Goal: Task Accomplishment & Management: Manage account settings

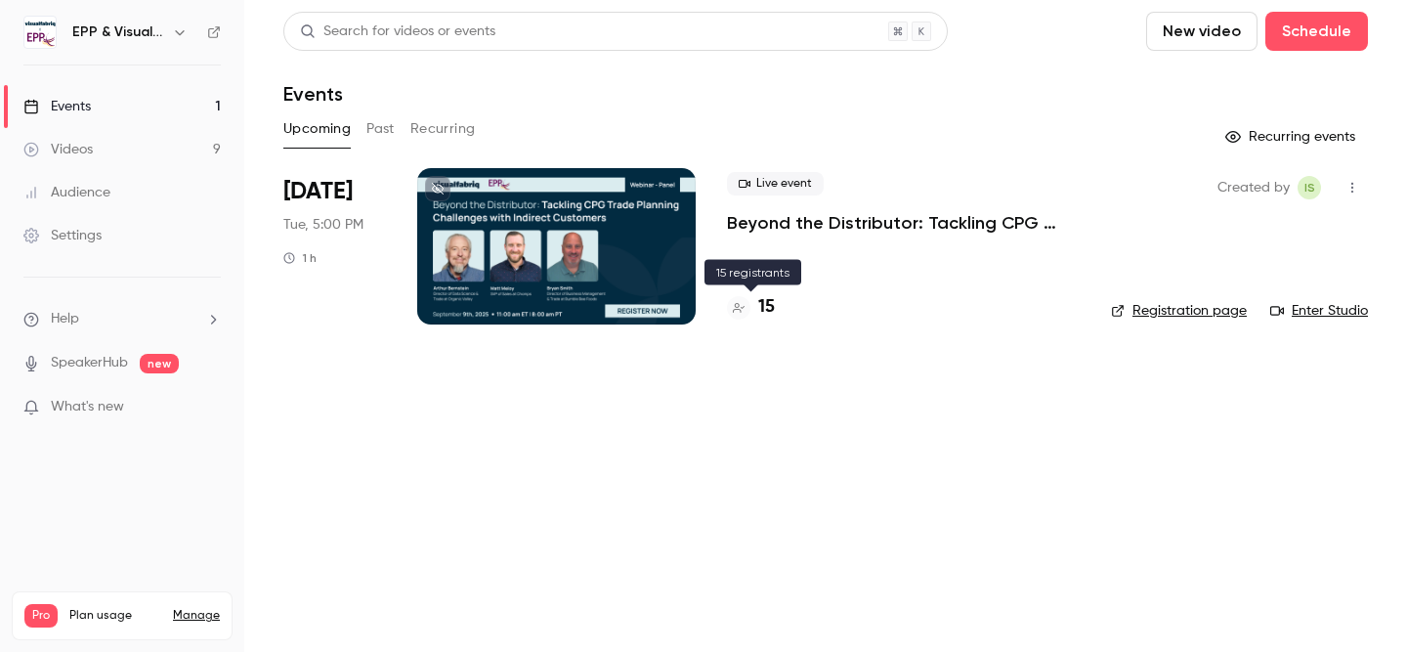
click at [761, 304] on h4 "15" at bounding box center [766, 307] width 17 height 26
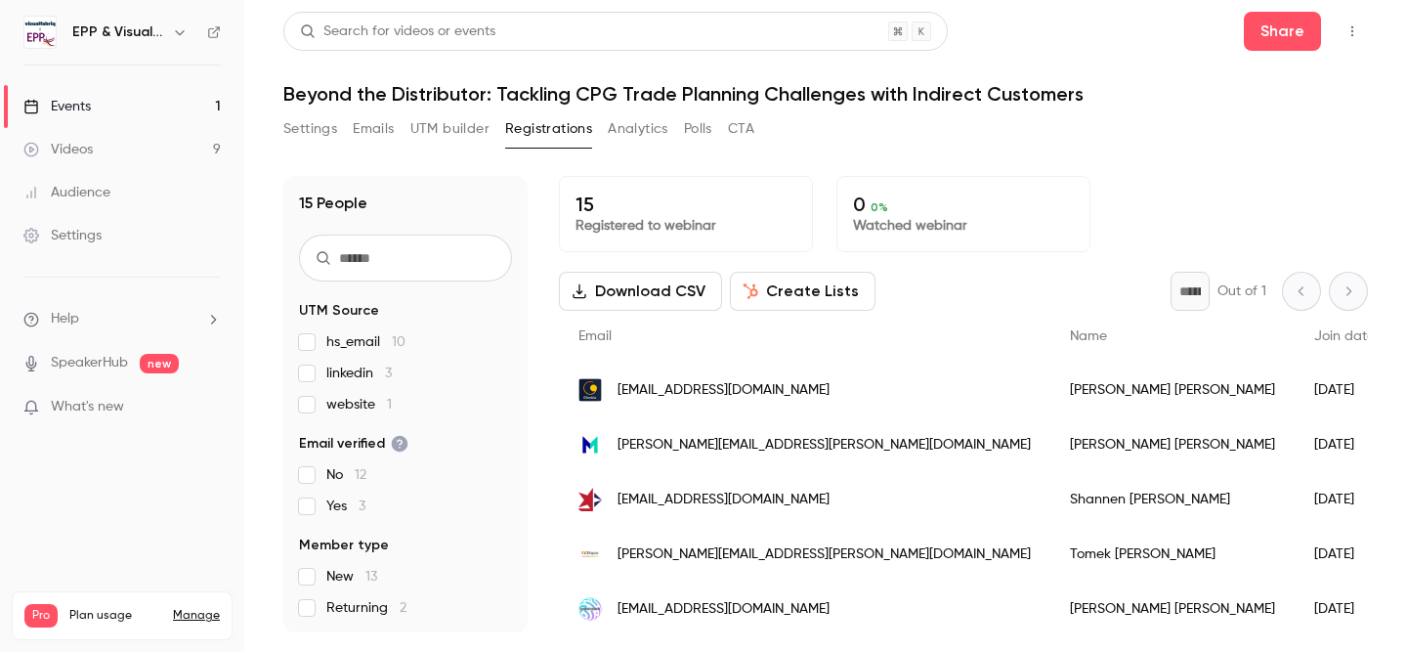
click at [317, 130] on button "Settings" at bounding box center [310, 128] width 54 height 31
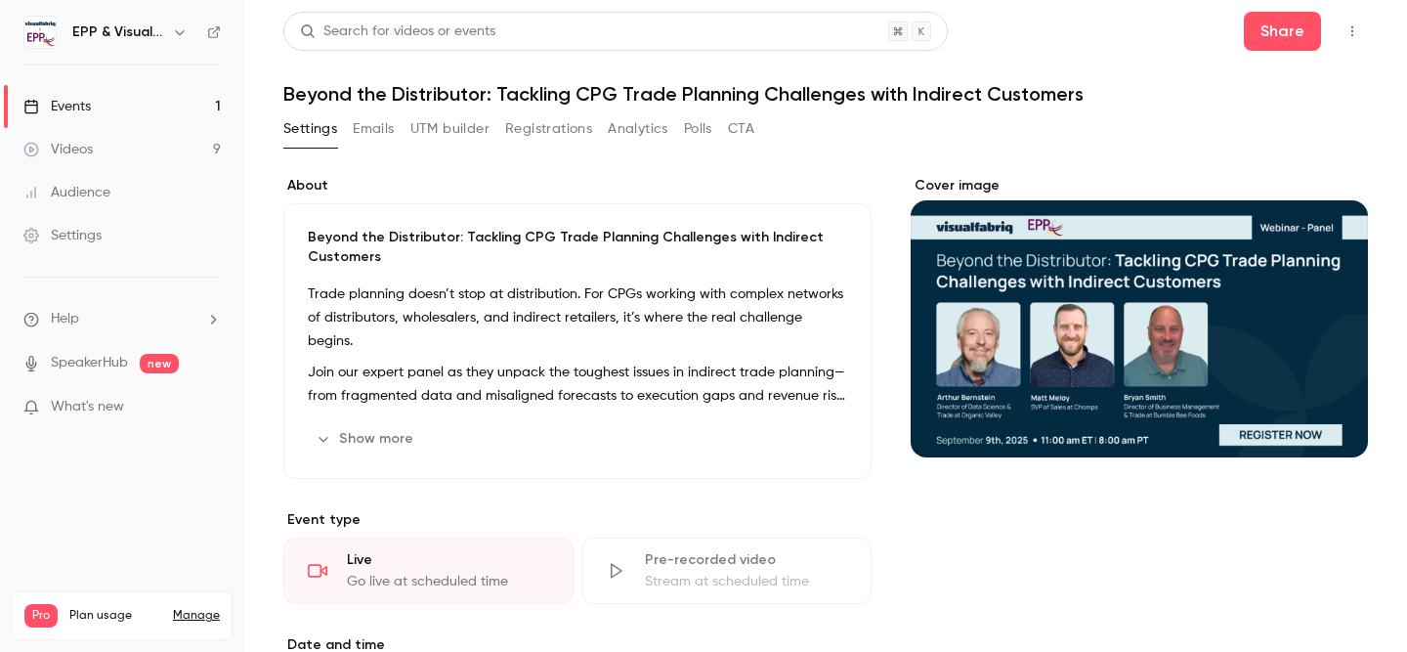
click at [1340, 423] on icon "Cover image" at bounding box center [1333, 422] width 22 height 16
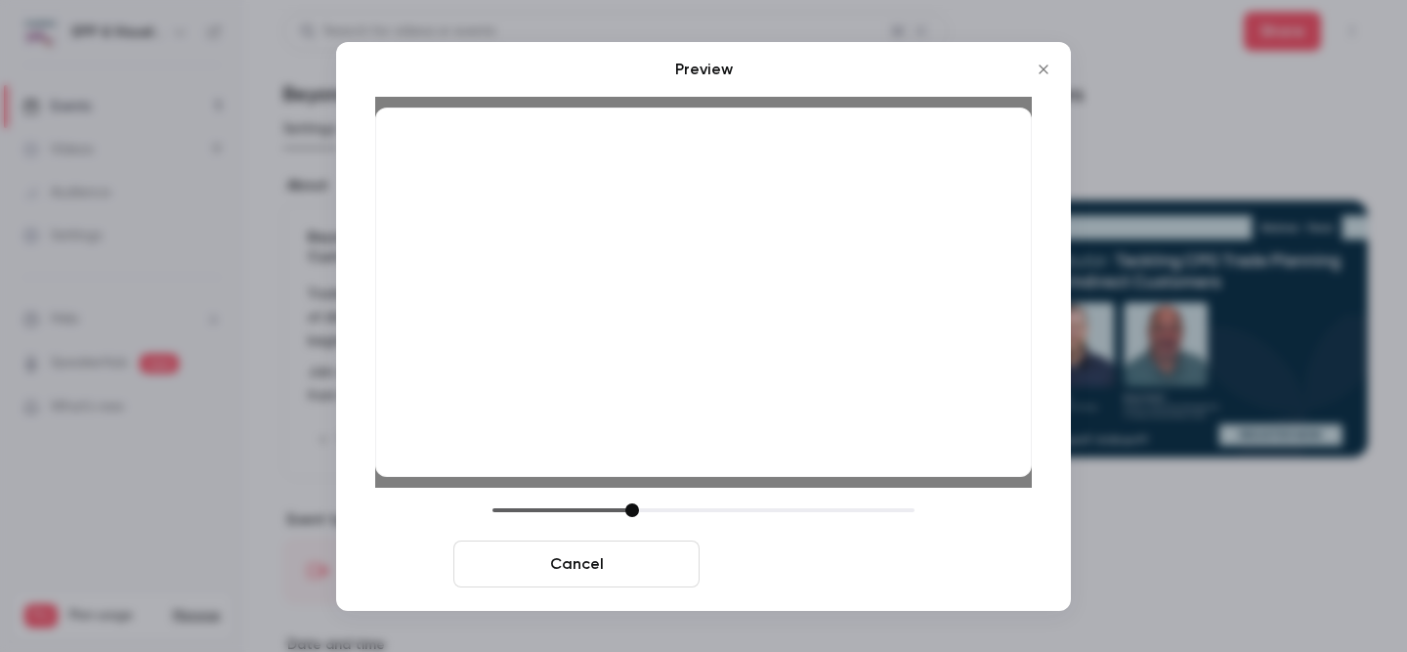
click at [850, 576] on button "Save cover" at bounding box center [831, 563] width 246 height 47
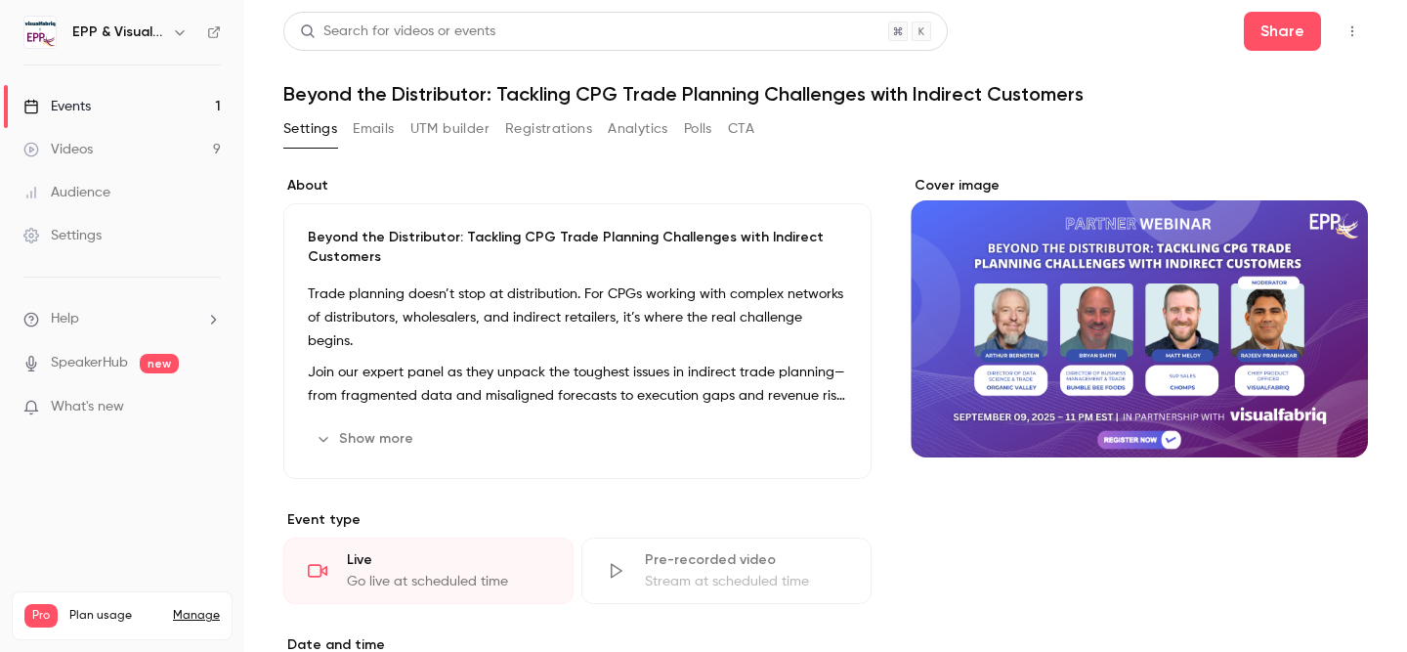
click at [87, 189] on div "Audience" at bounding box center [66, 193] width 87 height 20
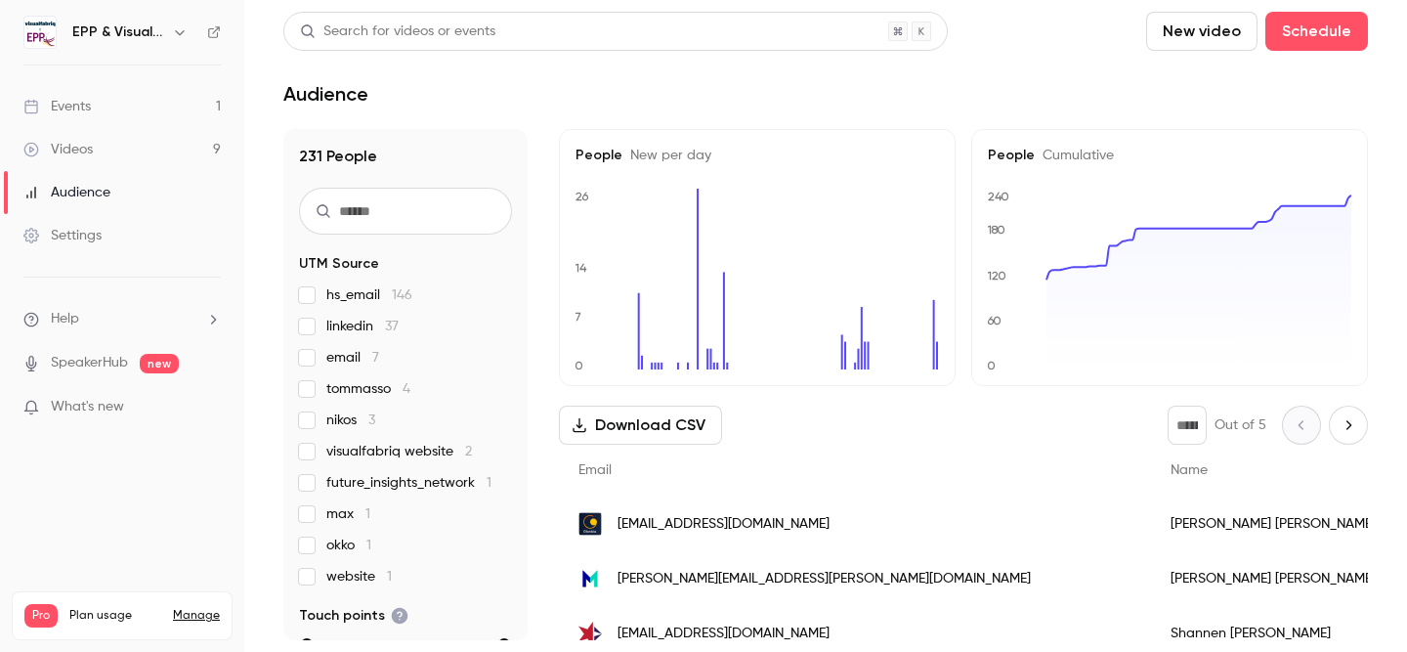
click at [102, 159] on link "Videos 9" at bounding box center [122, 149] width 244 height 43
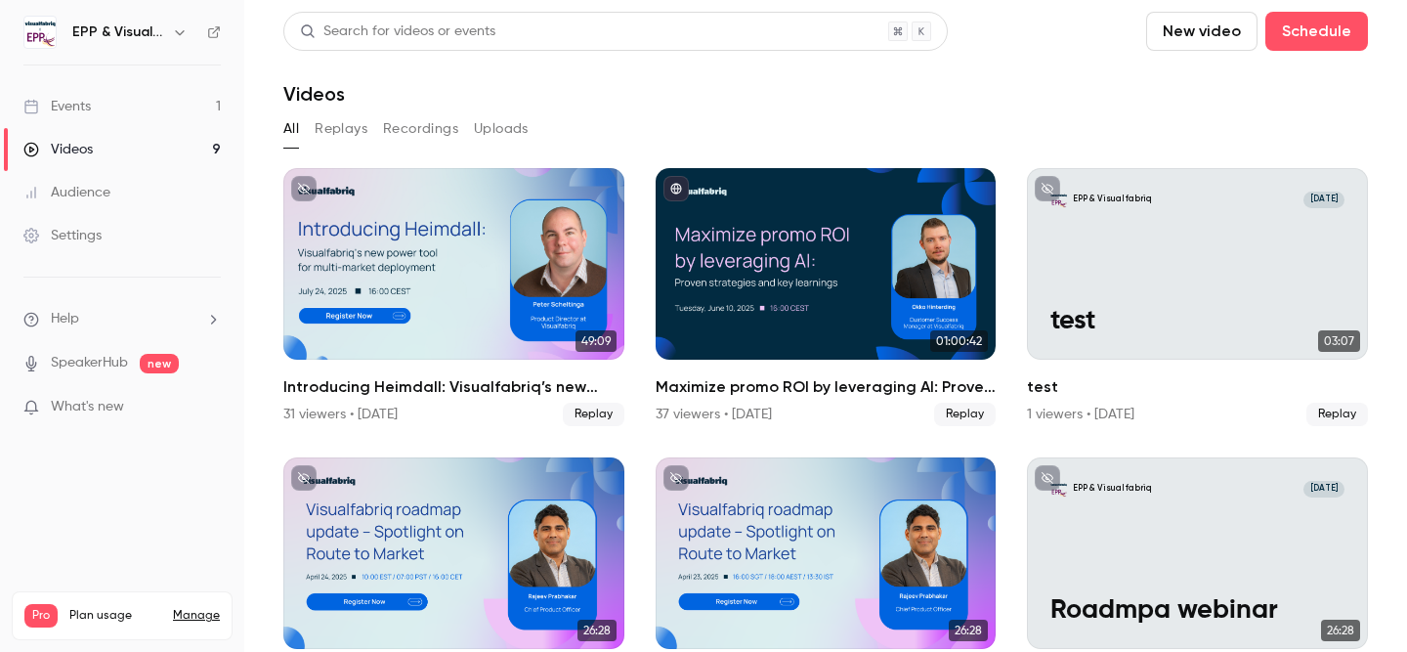
click at [111, 200] on link "Audience" at bounding box center [122, 192] width 244 height 43
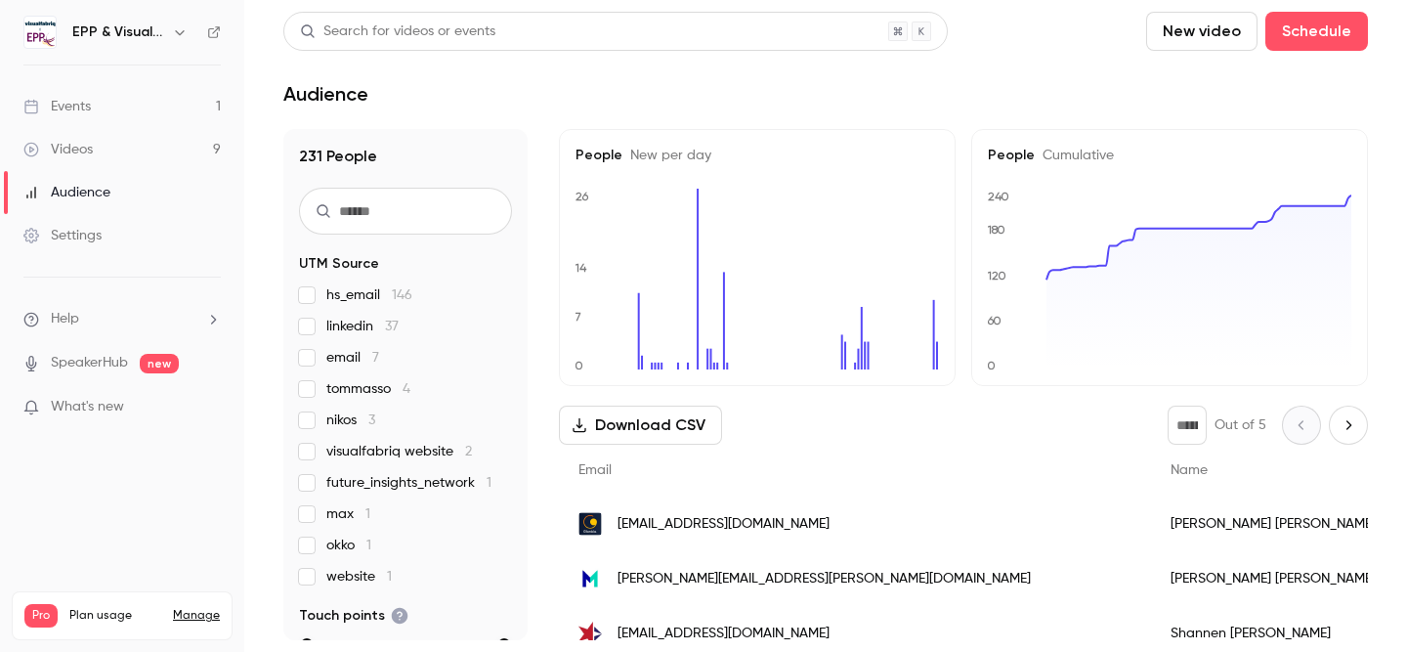
click at [108, 243] on link "Settings" at bounding box center [122, 235] width 244 height 43
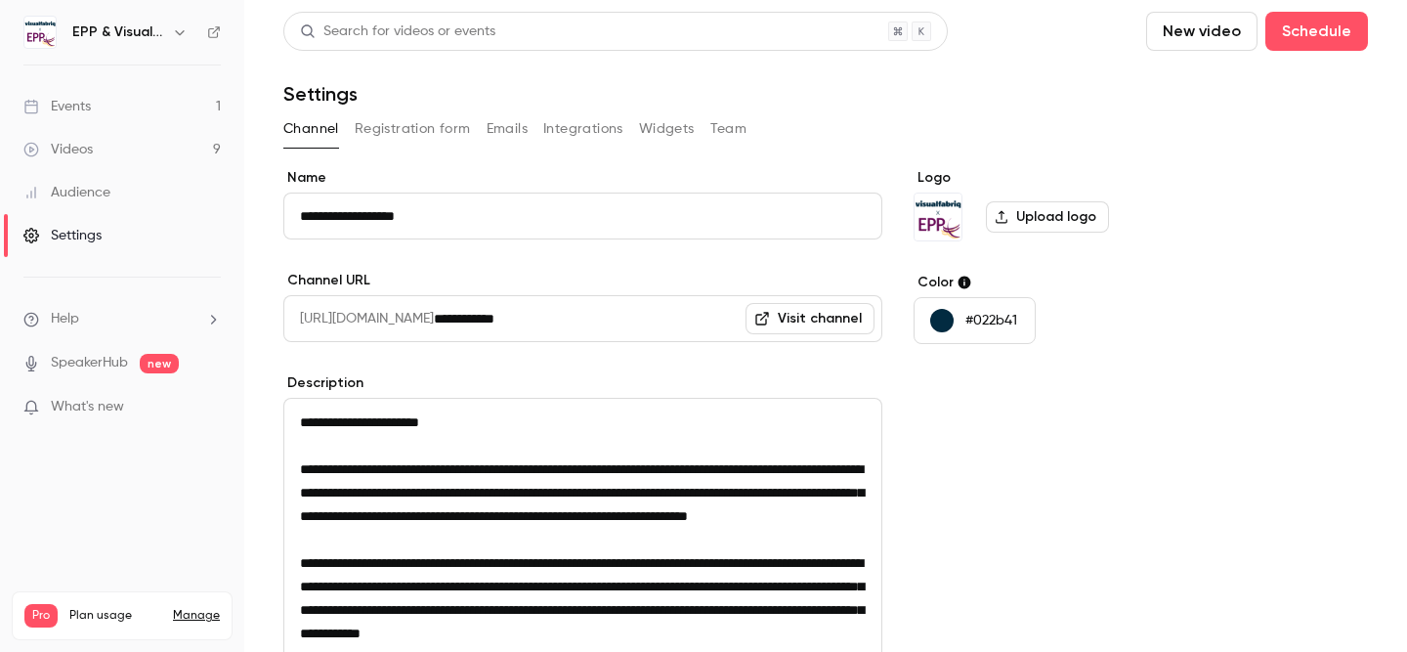
click at [82, 118] on link "Events 1" at bounding box center [122, 106] width 244 height 43
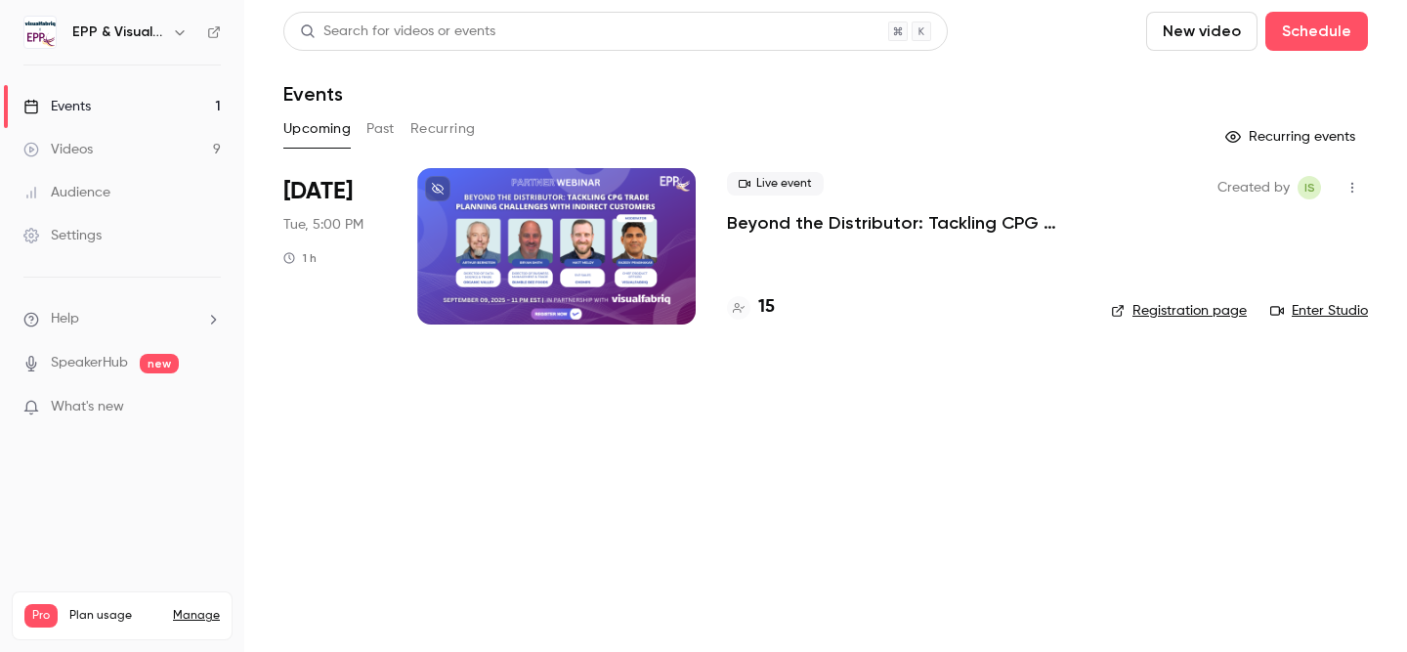
click at [1228, 319] on link "Registration page" at bounding box center [1179, 311] width 136 height 20
